Goal: Check status

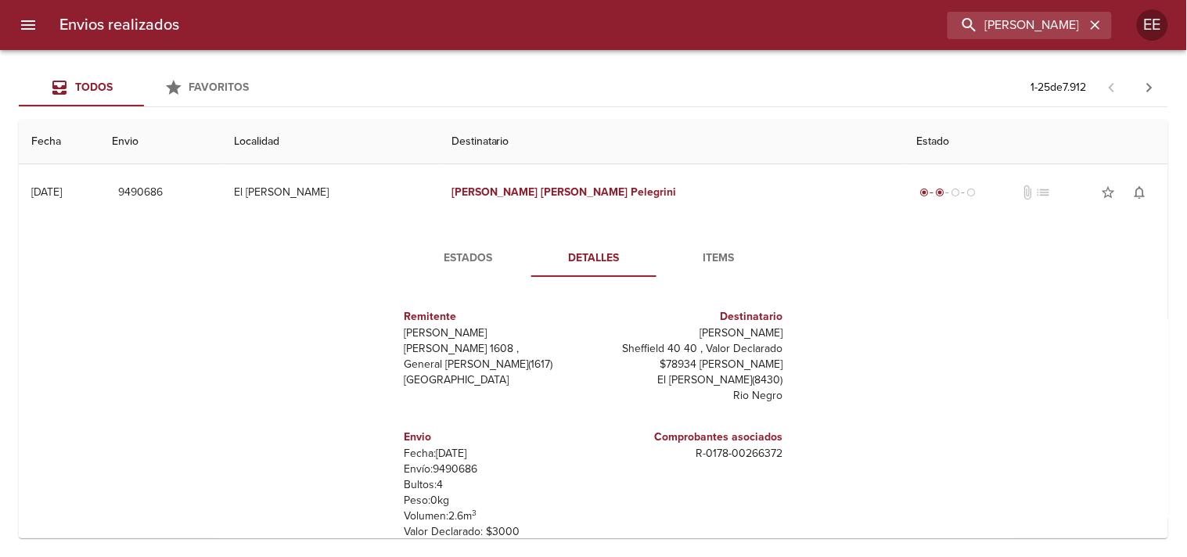
click at [992, 30] on input "[PERSON_NAME]" at bounding box center [1016, 25] width 138 height 27
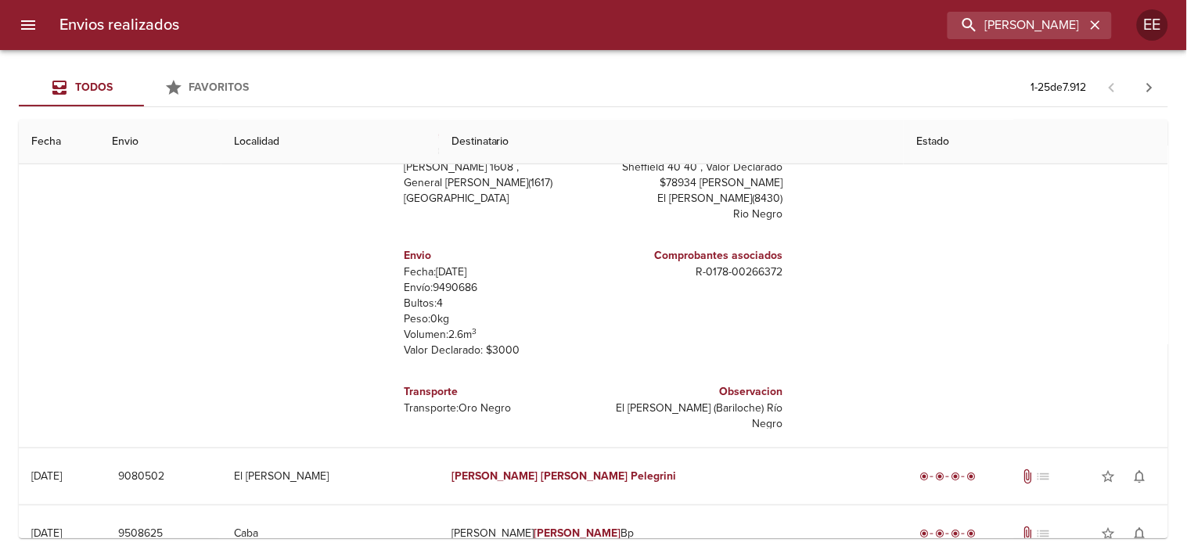
type input "[PERSON_NAME] [PERSON_NAME]"
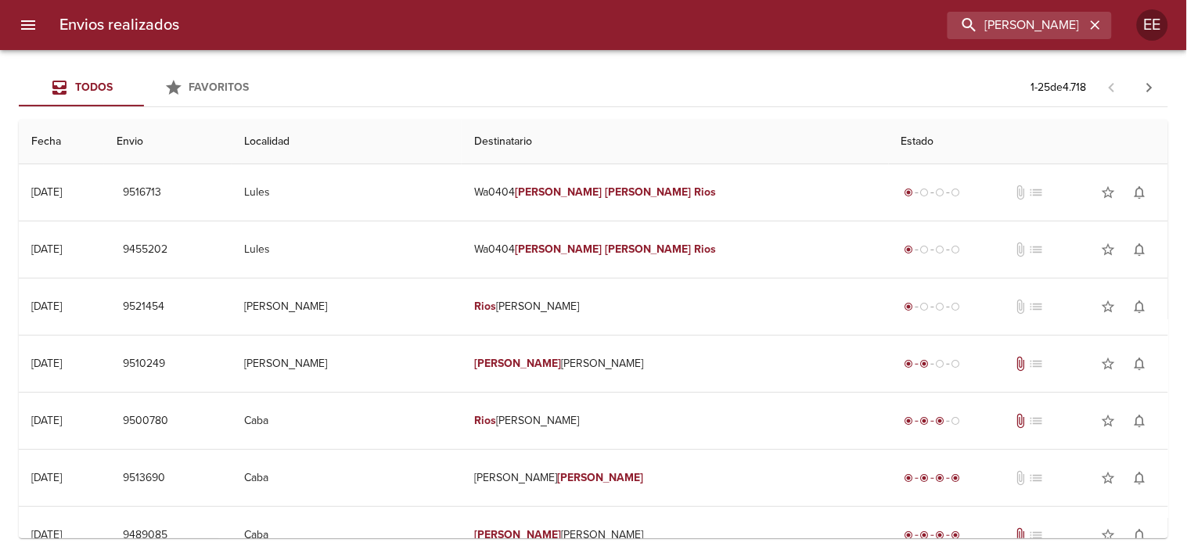
scroll to position [0, 0]
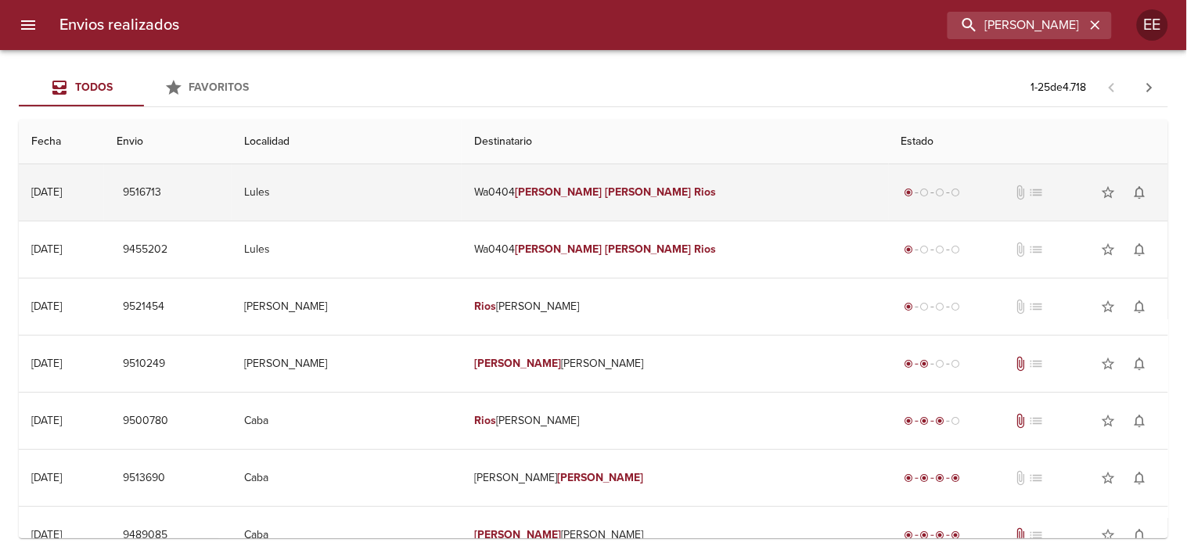
click at [602, 196] on em "[PERSON_NAME]" at bounding box center [558, 191] width 87 height 13
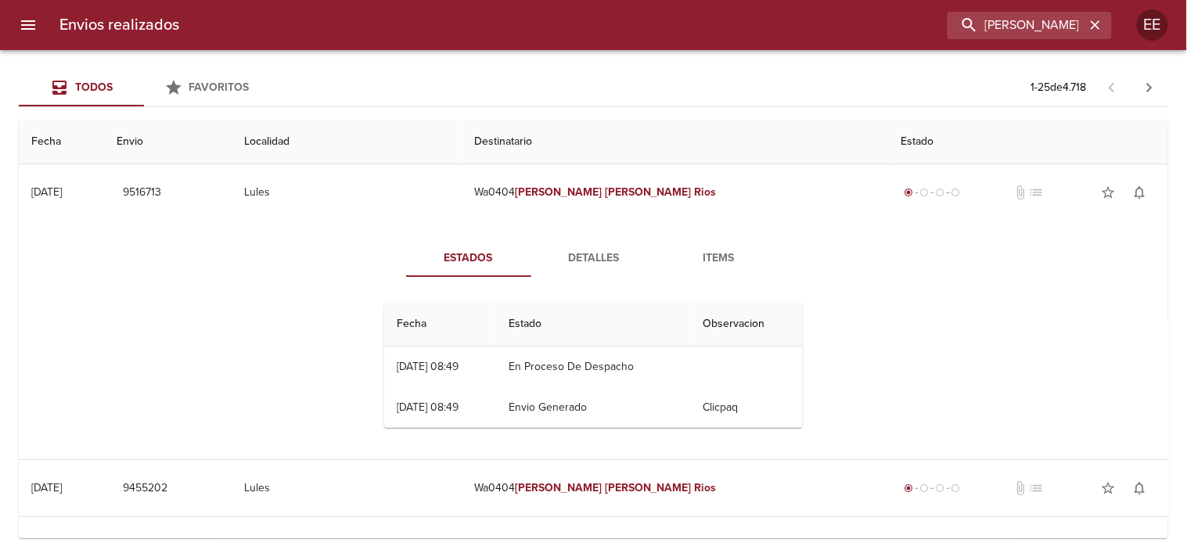
click at [598, 249] on span "Detalles" at bounding box center [594, 259] width 106 height 20
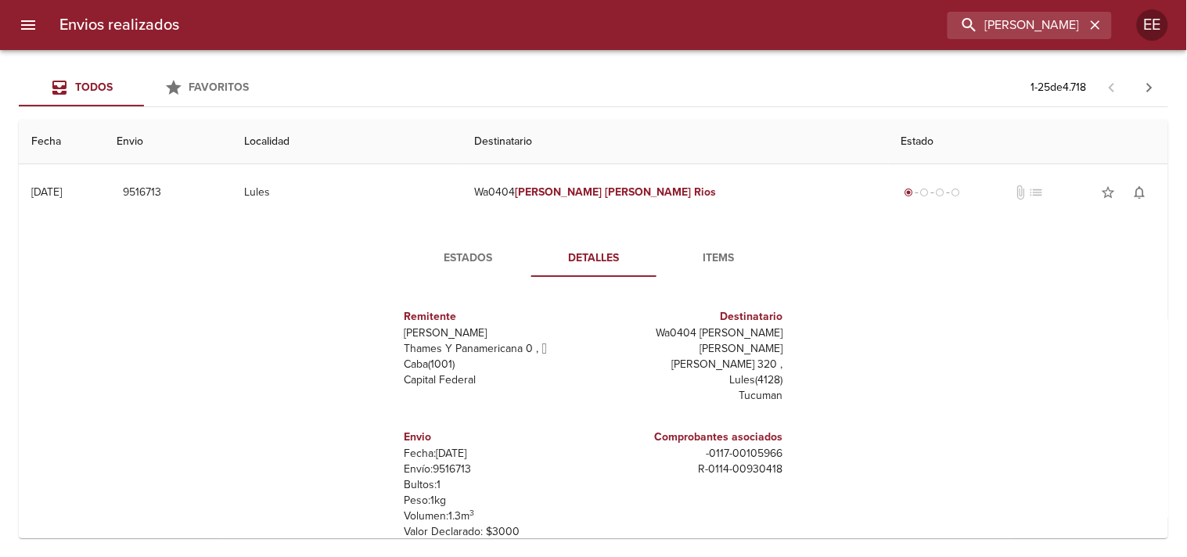
click at [468, 252] on span "Estados" at bounding box center [468, 259] width 106 height 20
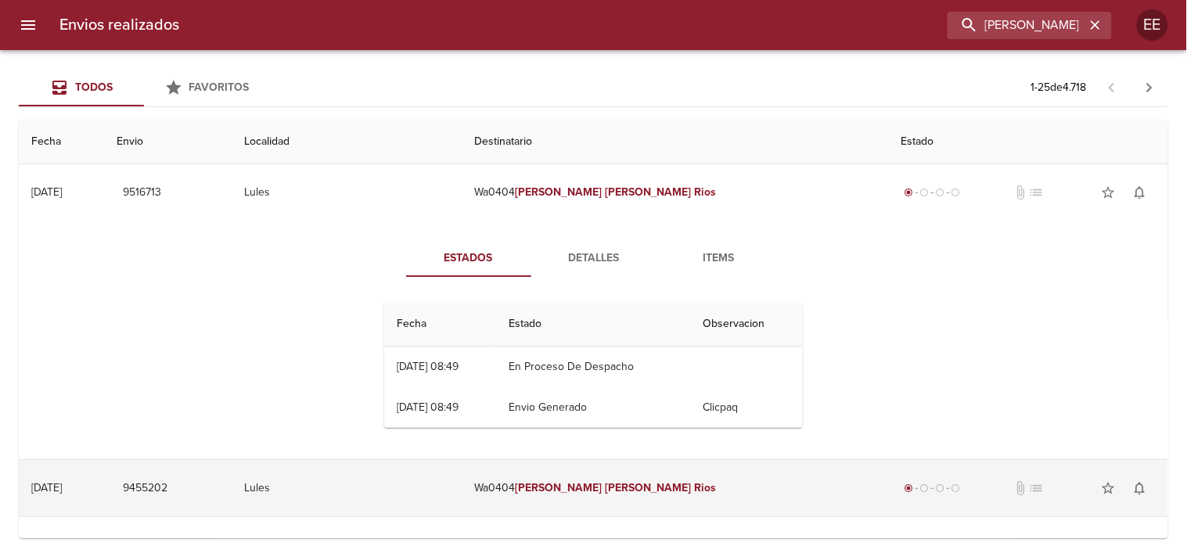
click at [462, 469] on td "Lules" at bounding box center [347, 488] width 230 height 56
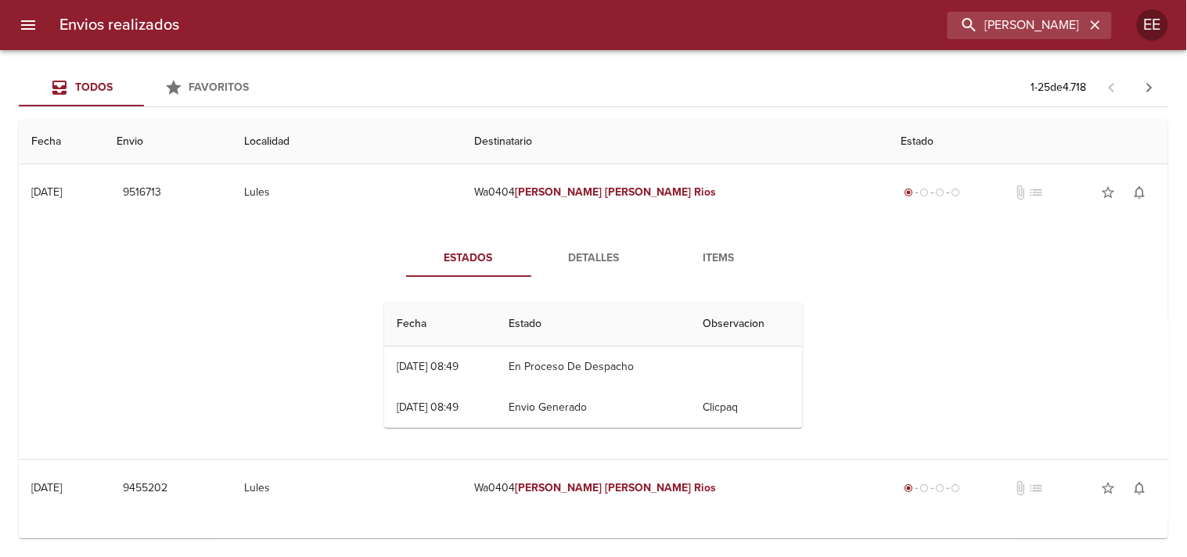
click at [579, 267] on span "Detalles" at bounding box center [594, 259] width 106 height 20
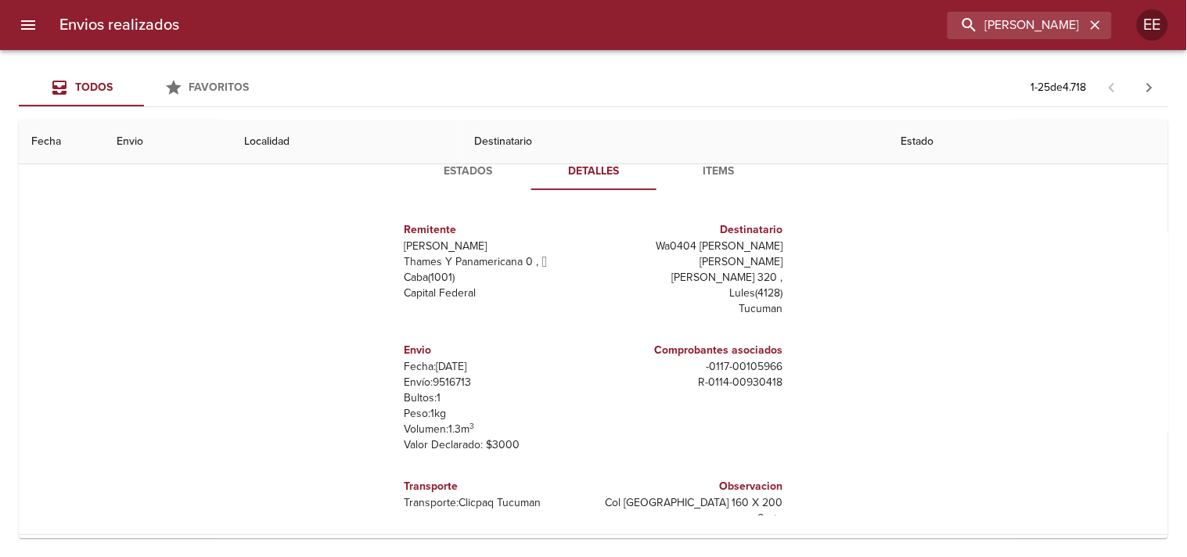
scroll to position [174, 0]
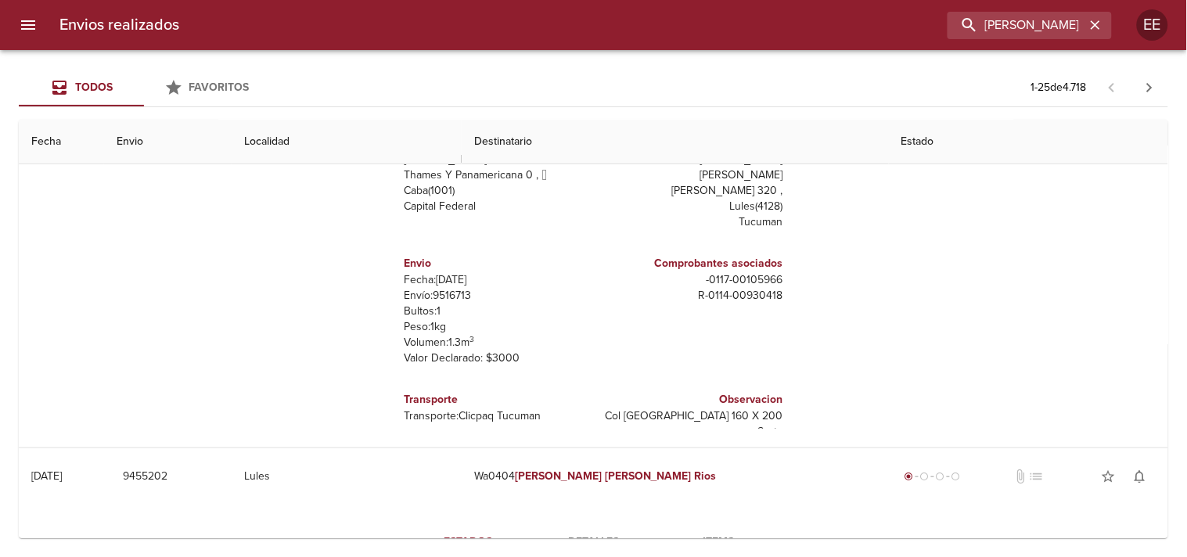
click at [451, 288] on p "Envío: 9516713" at bounding box center [495, 296] width 183 height 16
copy p "9516713"
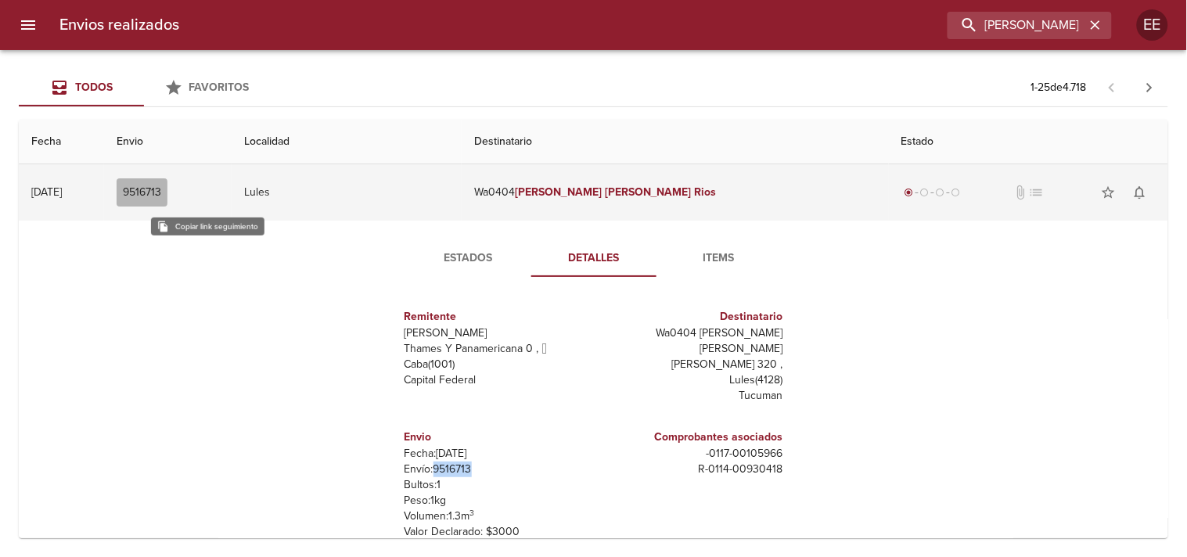
click at [161, 191] on span "9516713" at bounding box center [142, 193] width 38 height 20
